Goal: Information Seeking & Learning: Learn about a topic

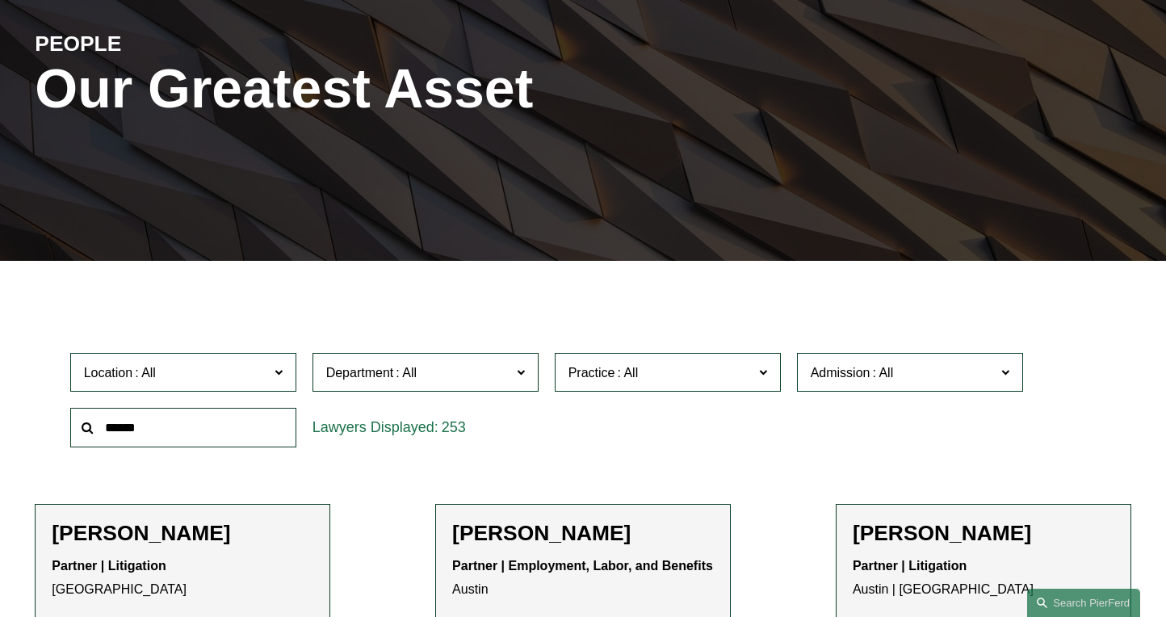
scroll to position [194, 0]
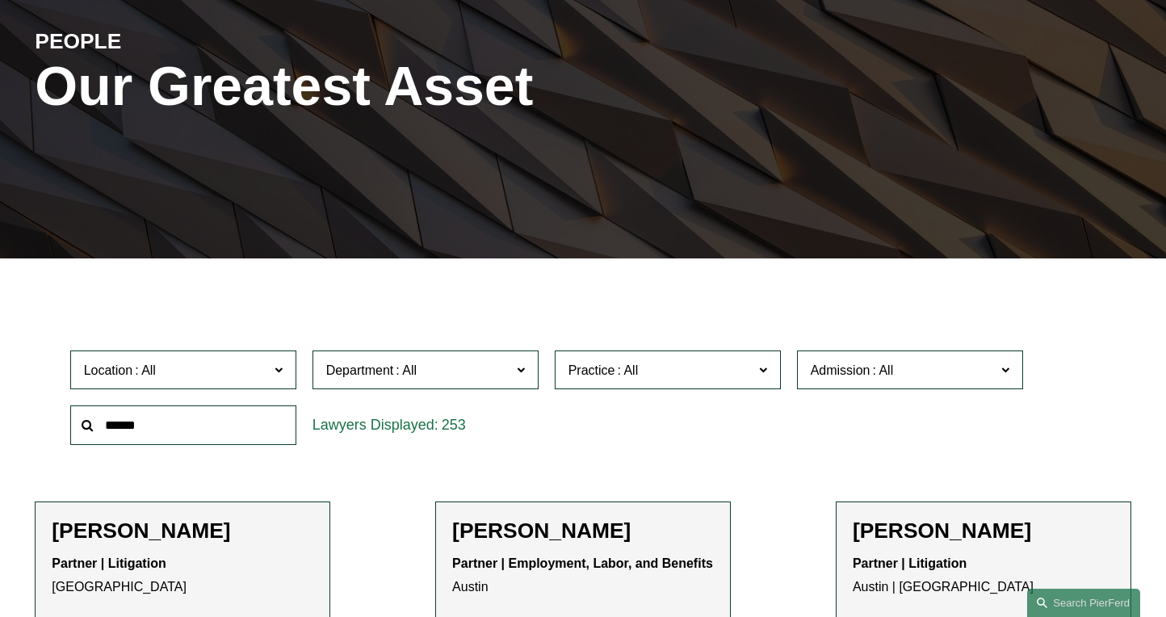
click at [194, 432] on input "text" at bounding box center [183, 425] width 226 height 40
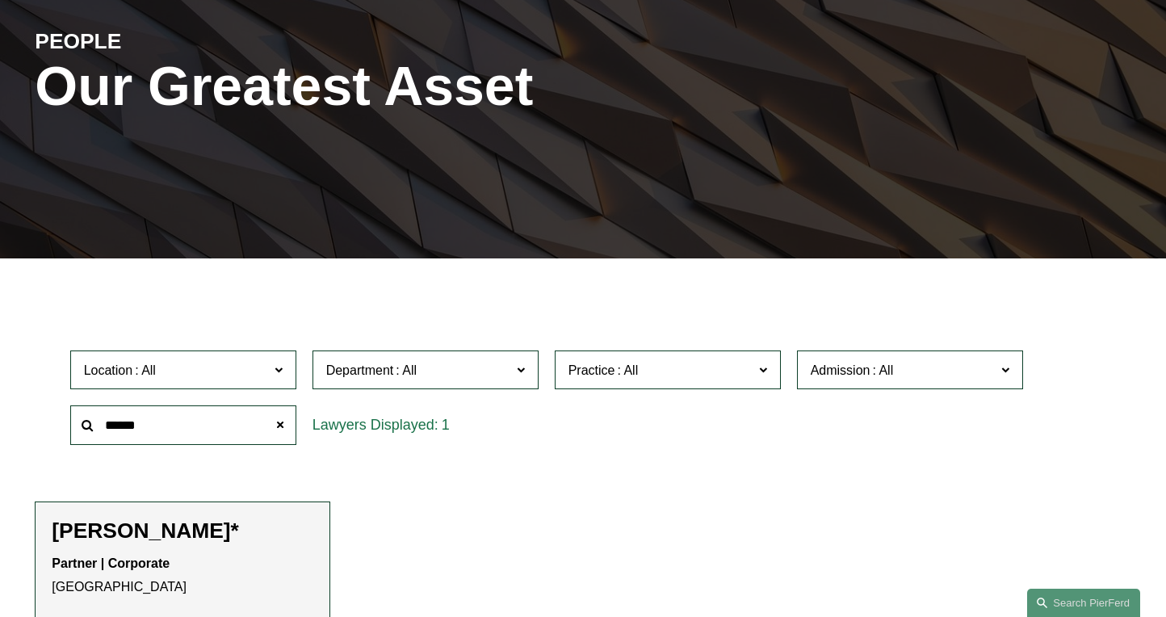
scroll to position [281, 0]
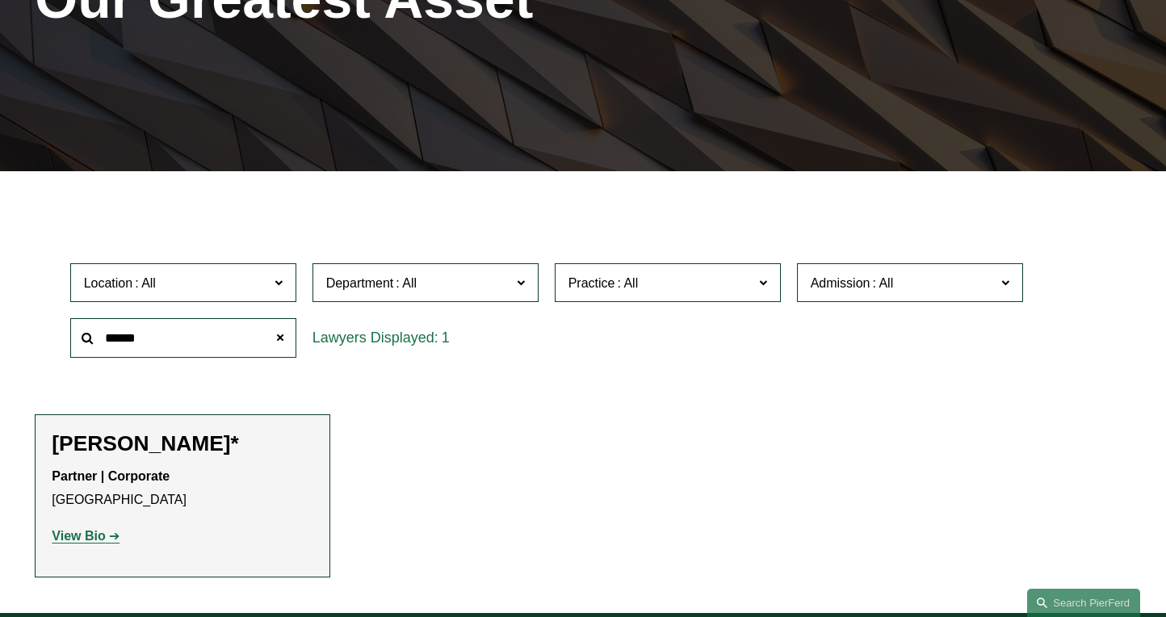
click at [84, 533] on strong "View Bio" at bounding box center [78, 536] width 53 height 14
click at [191, 337] on input "******" at bounding box center [183, 338] width 226 height 40
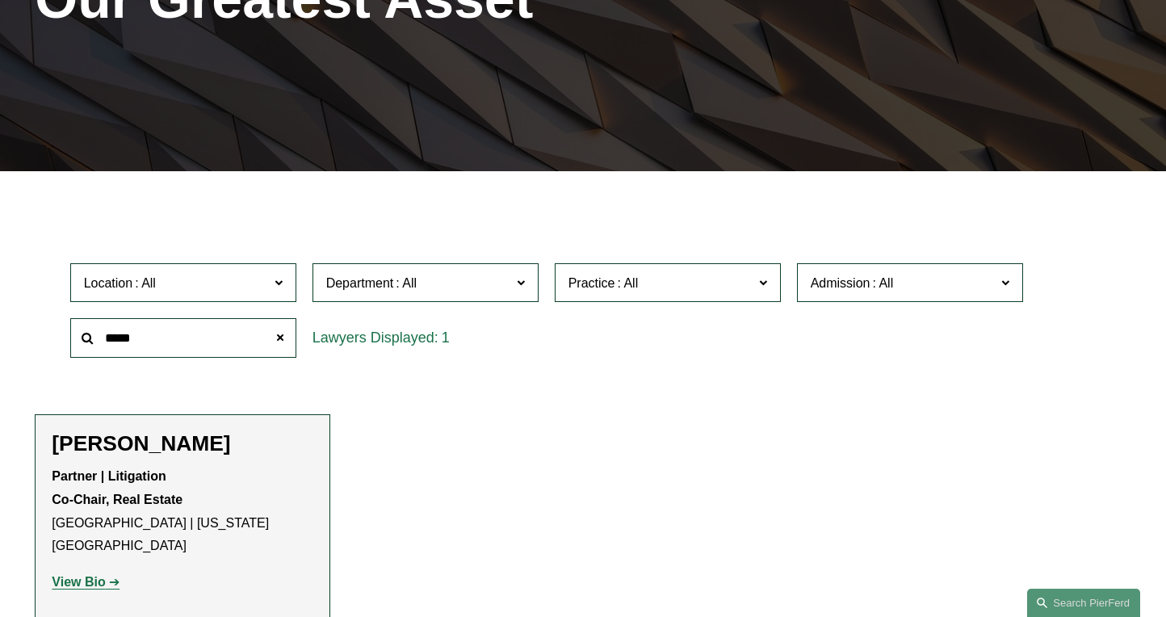
type input "*****"
click at [80, 571] on p "View Bio" at bounding box center [183, 582] width 262 height 23
click at [80, 575] on strong "View Bio" at bounding box center [78, 582] width 53 height 14
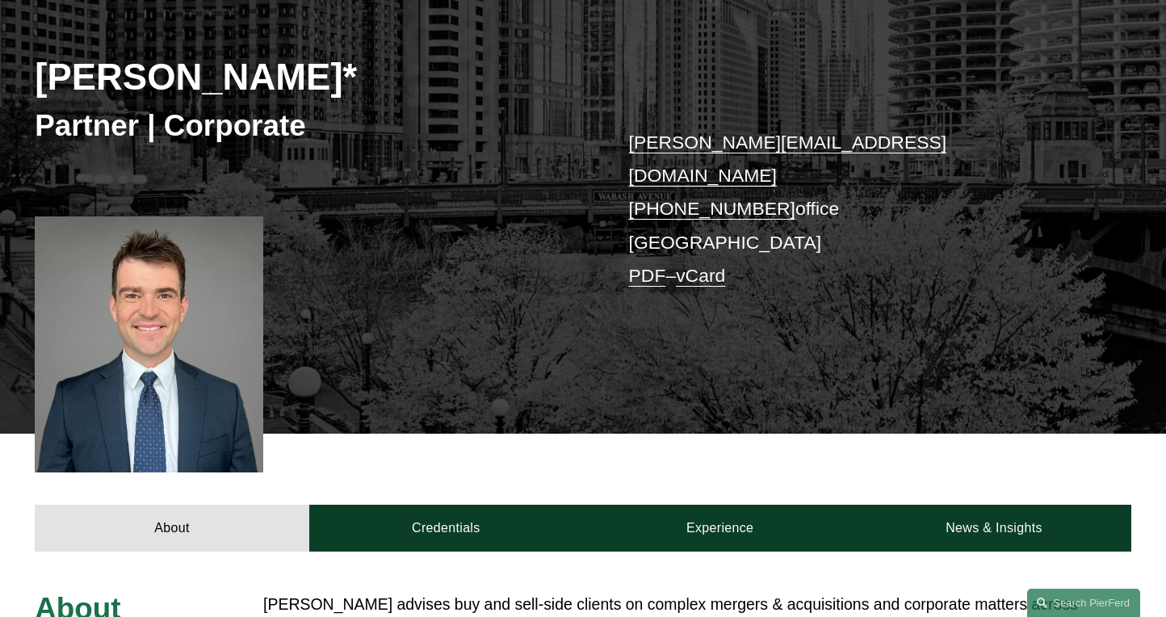
scroll to position [488, 0]
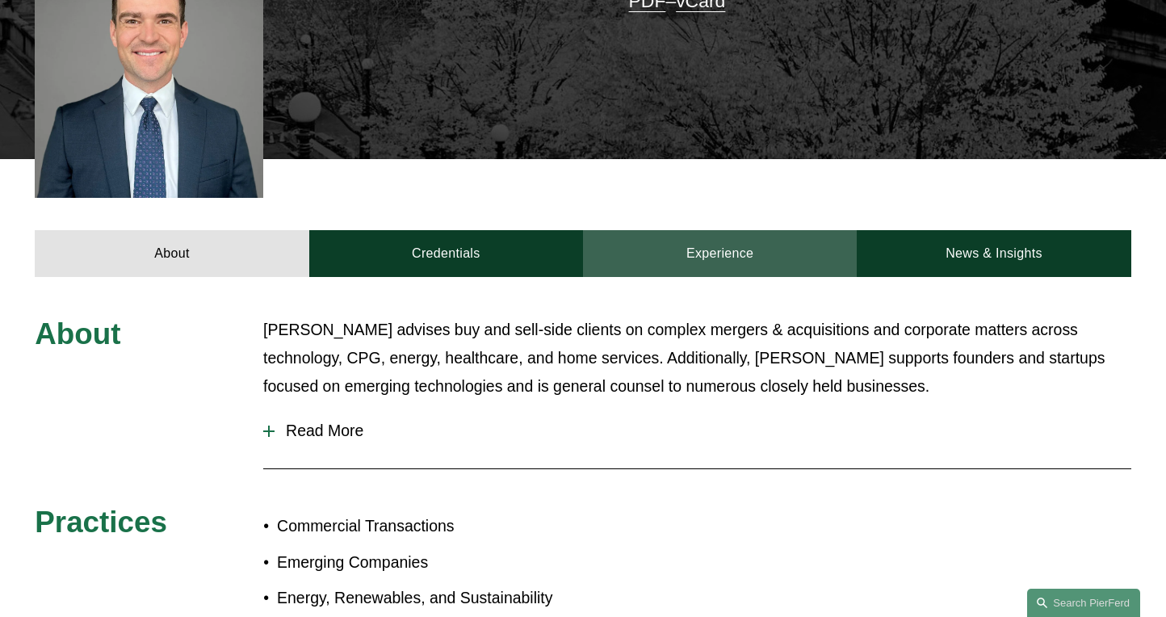
click at [750, 232] on link "Experience" at bounding box center [720, 253] width 274 height 47
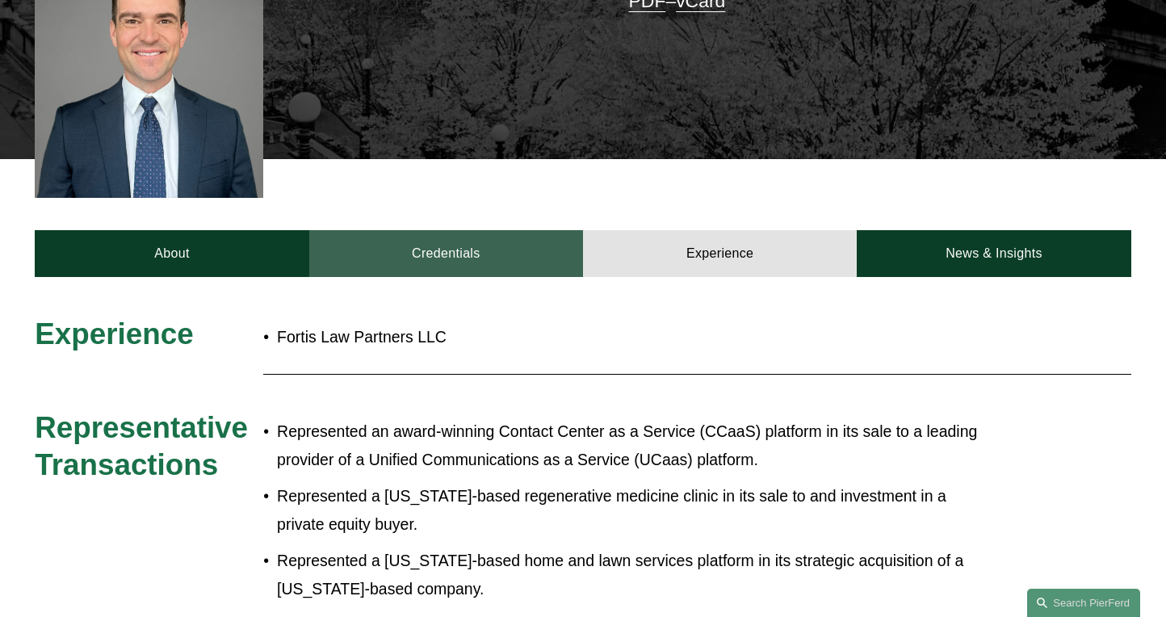
click at [446, 240] on link "Credentials" at bounding box center [446, 253] width 274 height 47
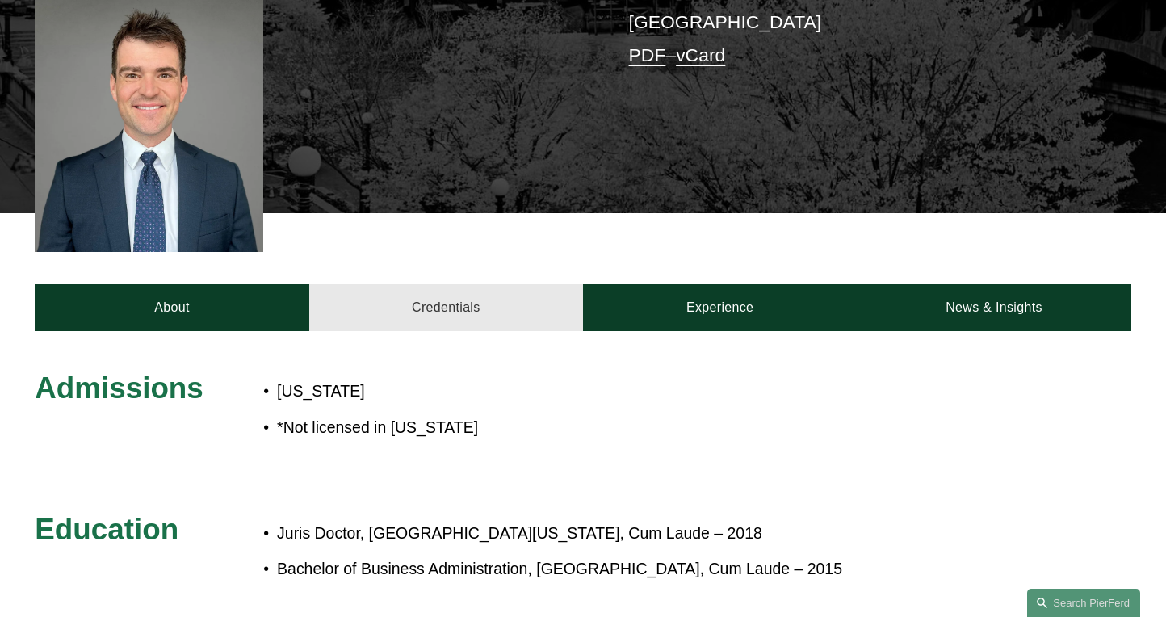
scroll to position [421, 0]
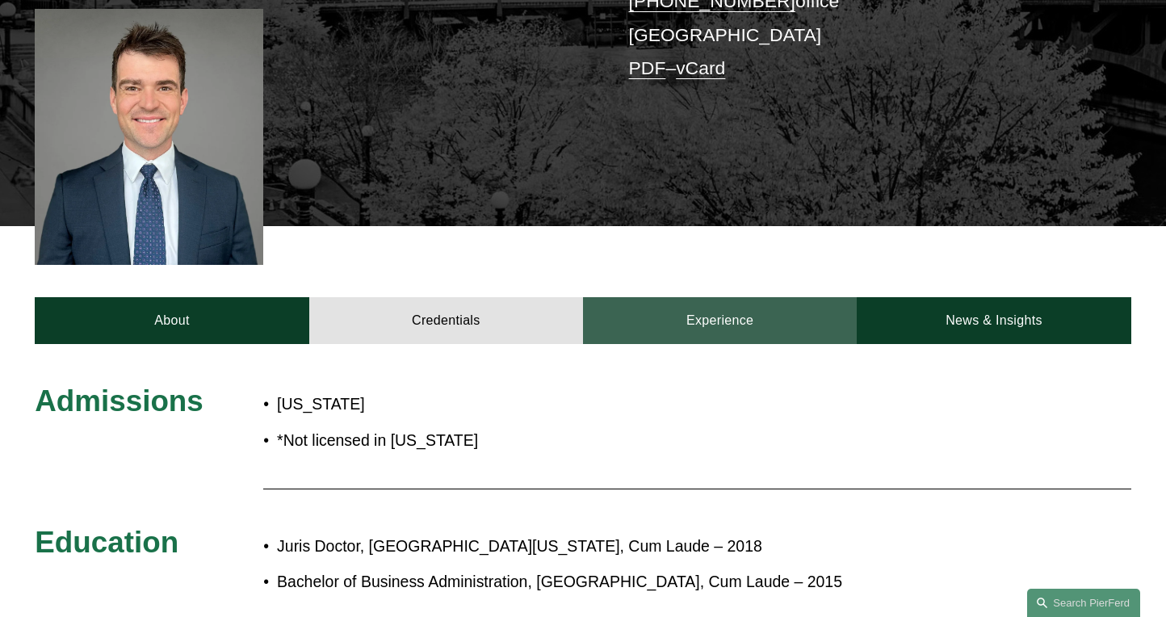
click at [748, 297] on link "Experience" at bounding box center [720, 320] width 274 height 47
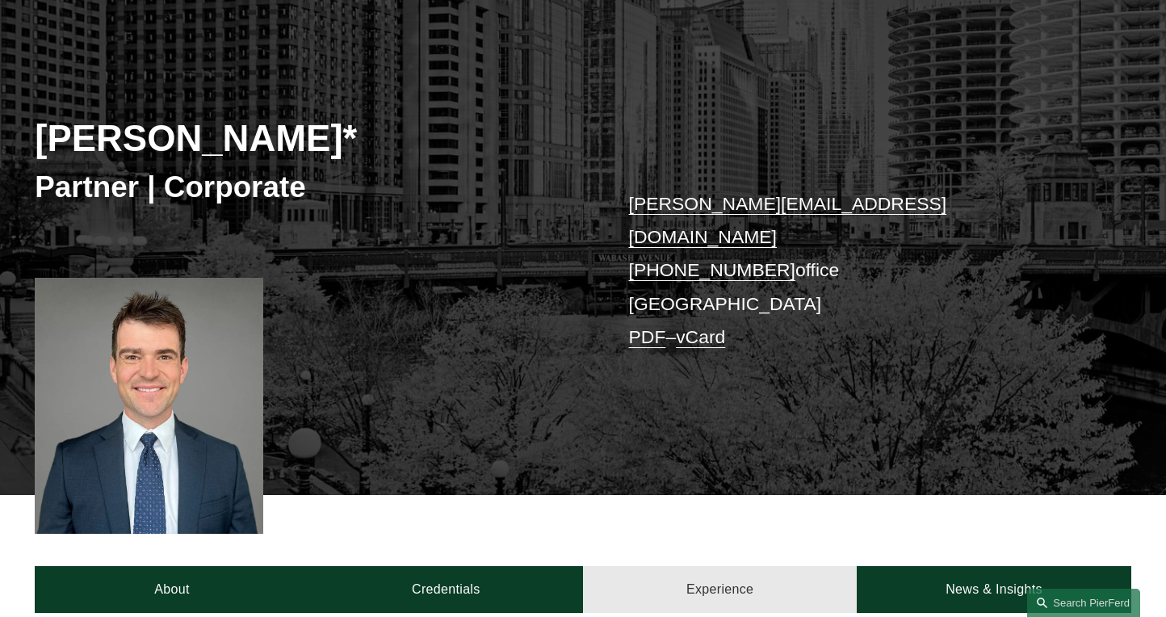
scroll to position [0, 0]
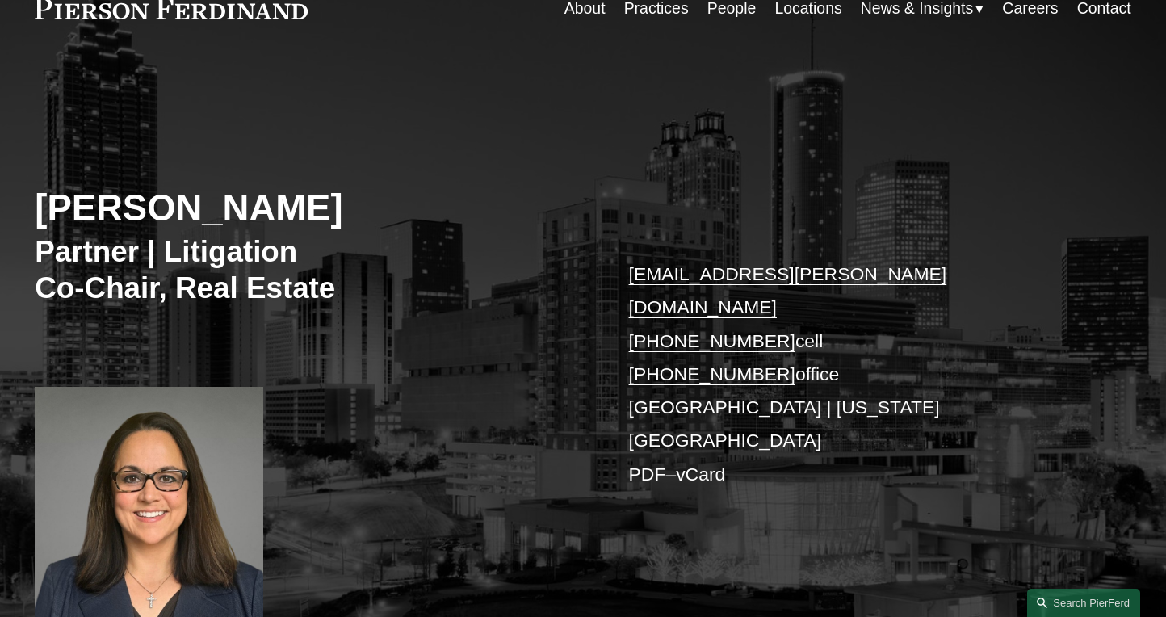
scroll to position [536, 0]
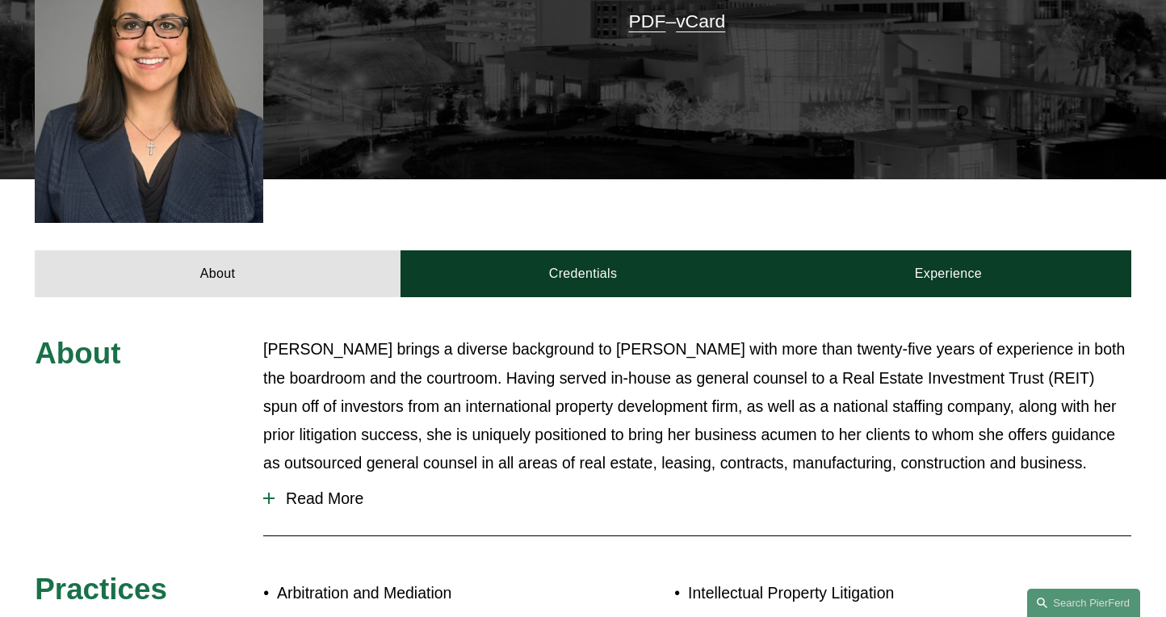
click at [274, 489] on span "Read More" at bounding box center [702, 498] width 857 height 19
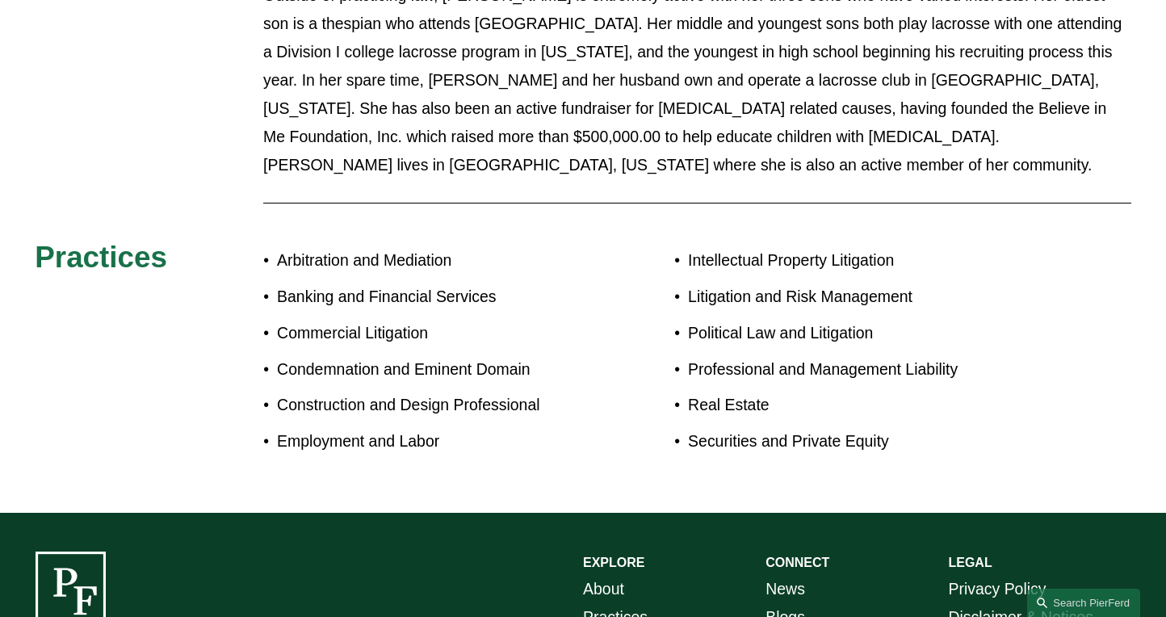
scroll to position [1625, 0]
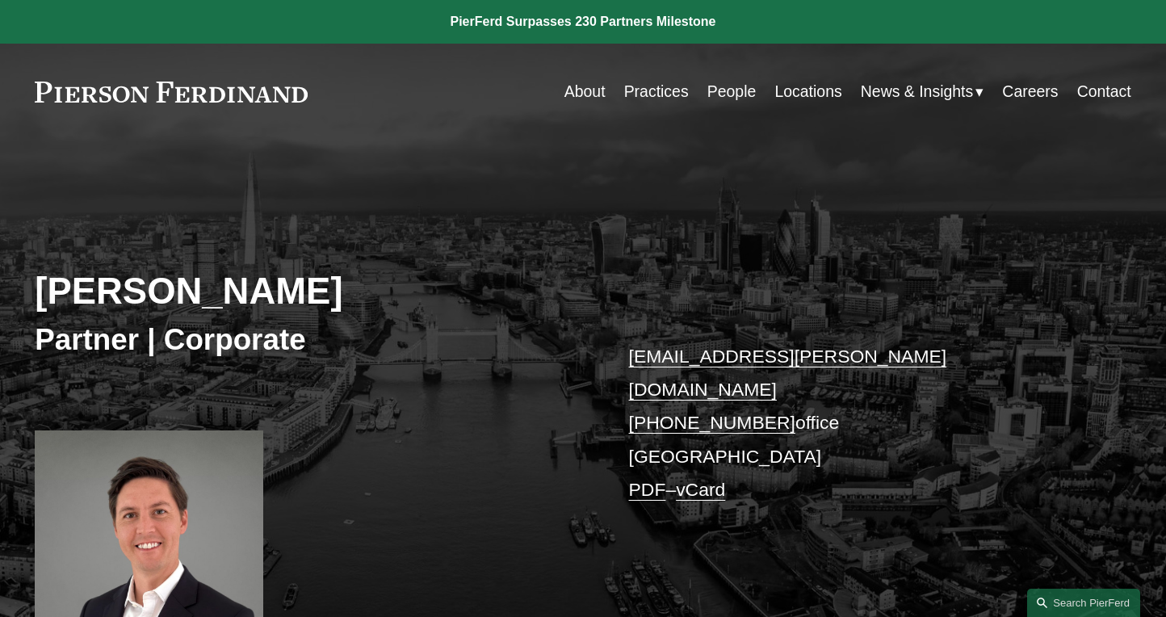
scroll to position [123, 0]
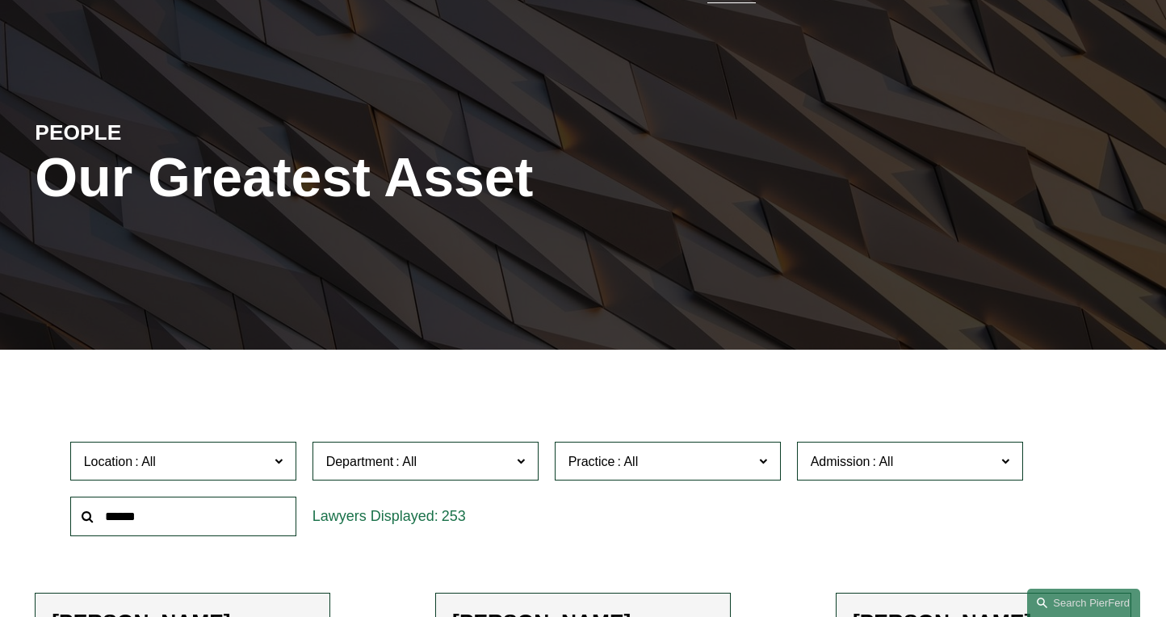
scroll to position [117, 0]
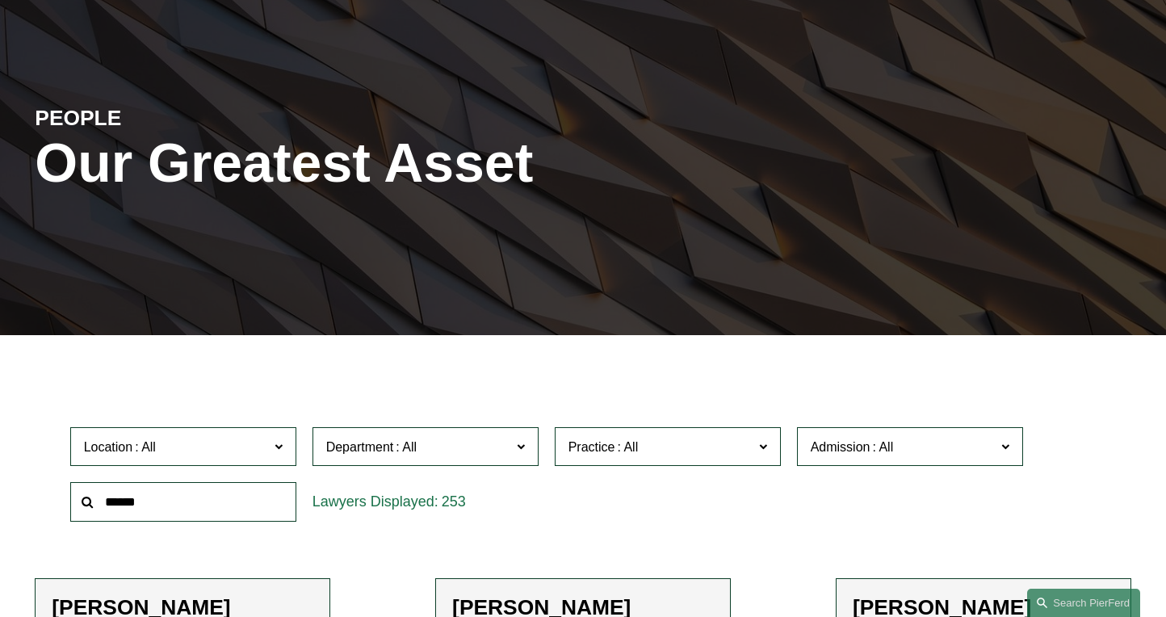
click at [234, 504] on input "text" at bounding box center [183, 502] width 226 height 40
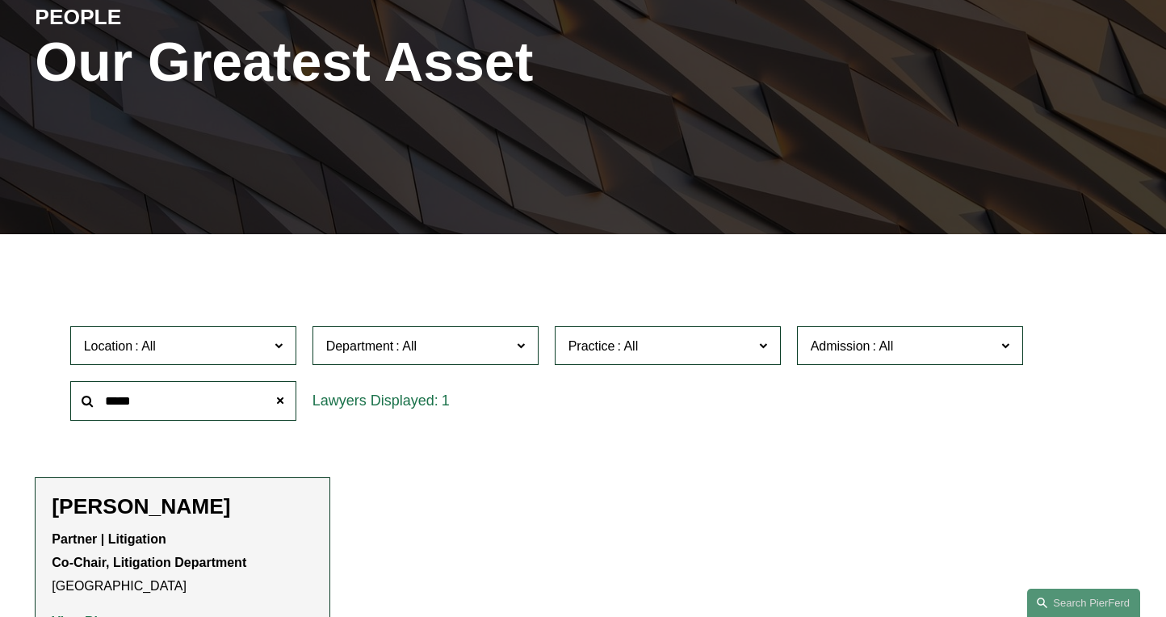
scroll to position [411, 0]
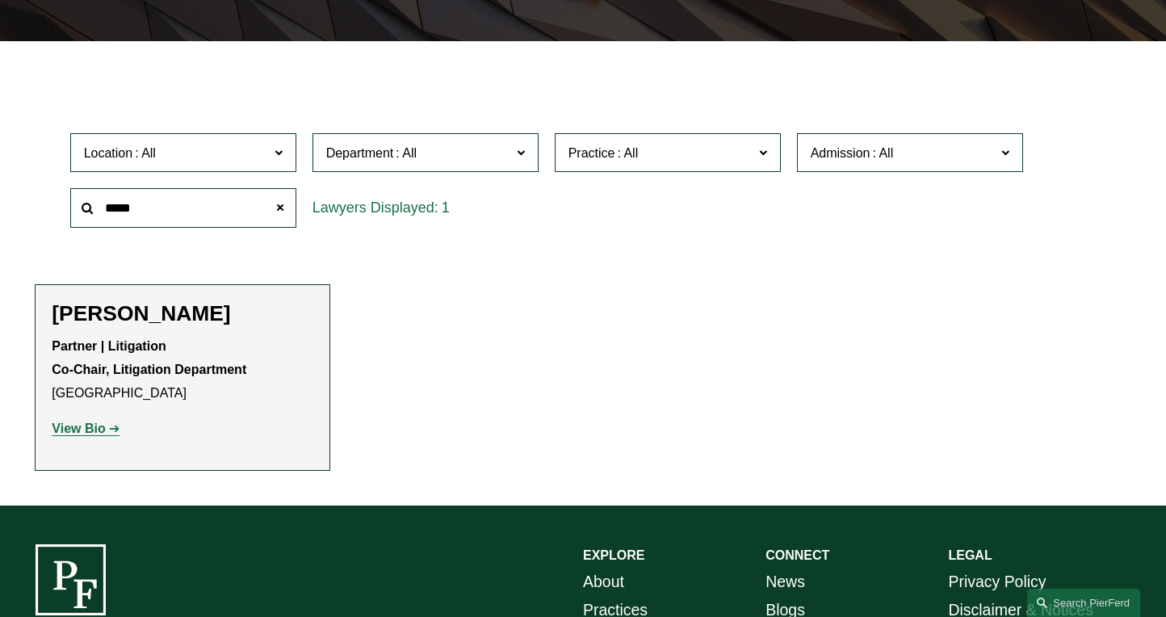
type input "*****"
click at [111, 428] on link "View Bio" at bounding box center [86, 428] width 68 height 14
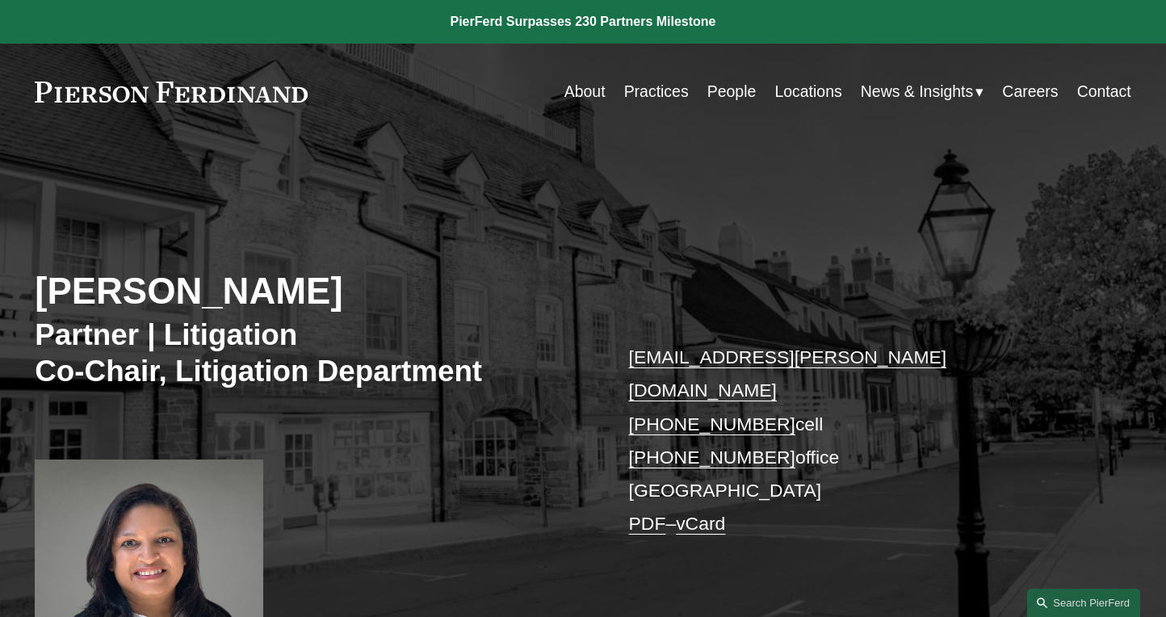
click at [735, 90] on link "People" at bounding box center [731, 91] width 49 height 31
